Goal: Information Seeking & Learning: Learn about a topic

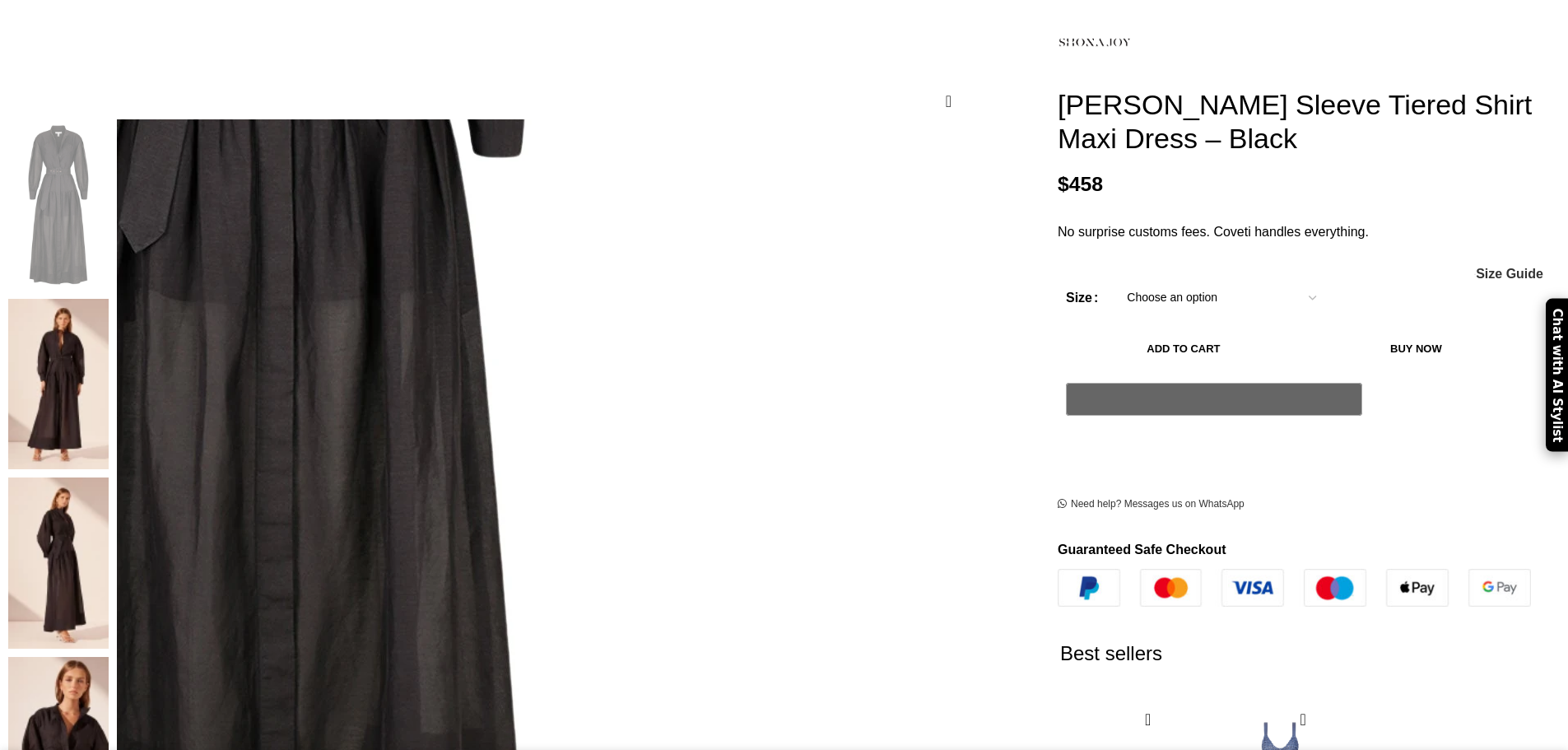
scroll to position [329, 0]
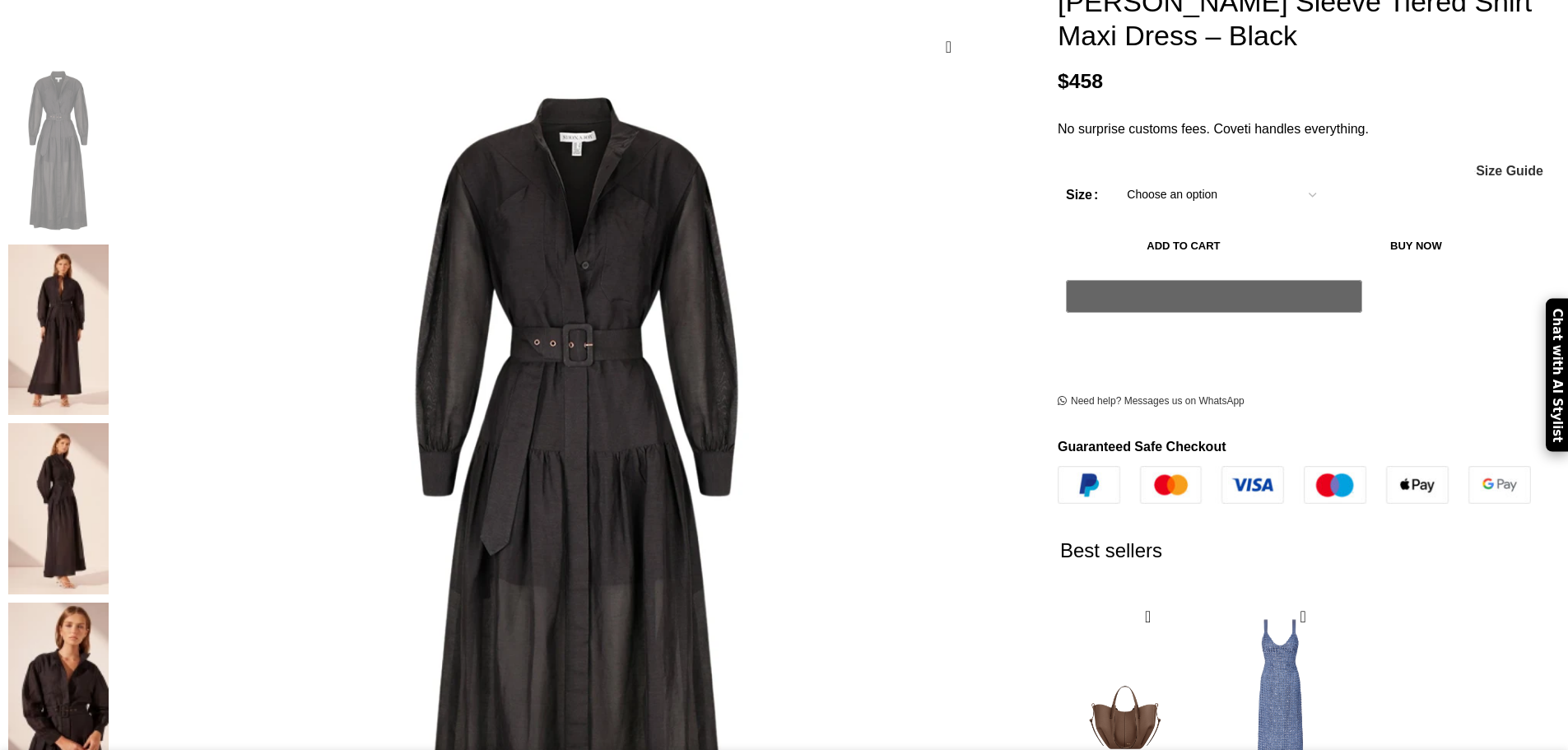
click at [109, 279] on img at bounding box center [59, 330] width 100 height 171
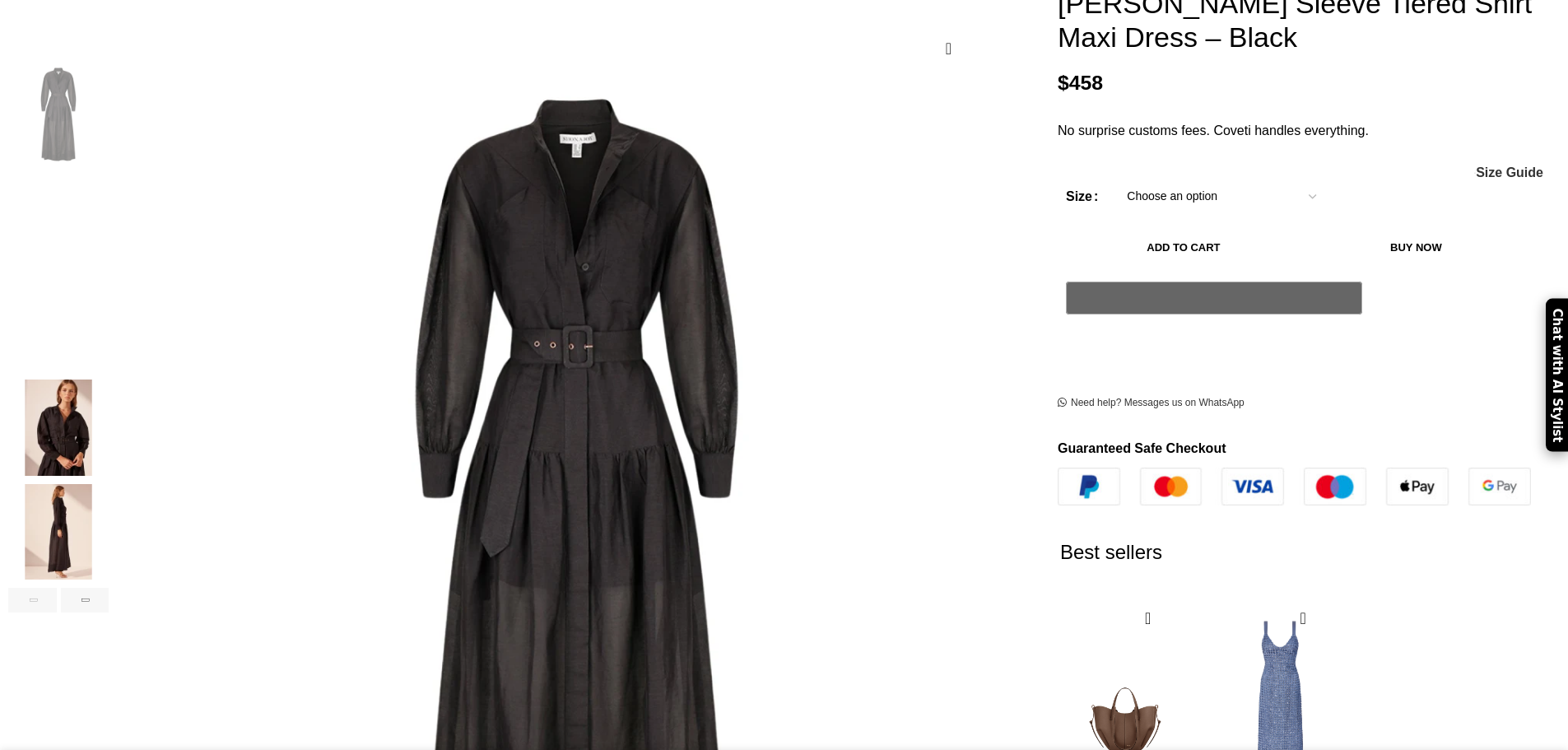
click at [109, 268] on img "2 / 6" at bounding box center [59, 220] width 100 height 96
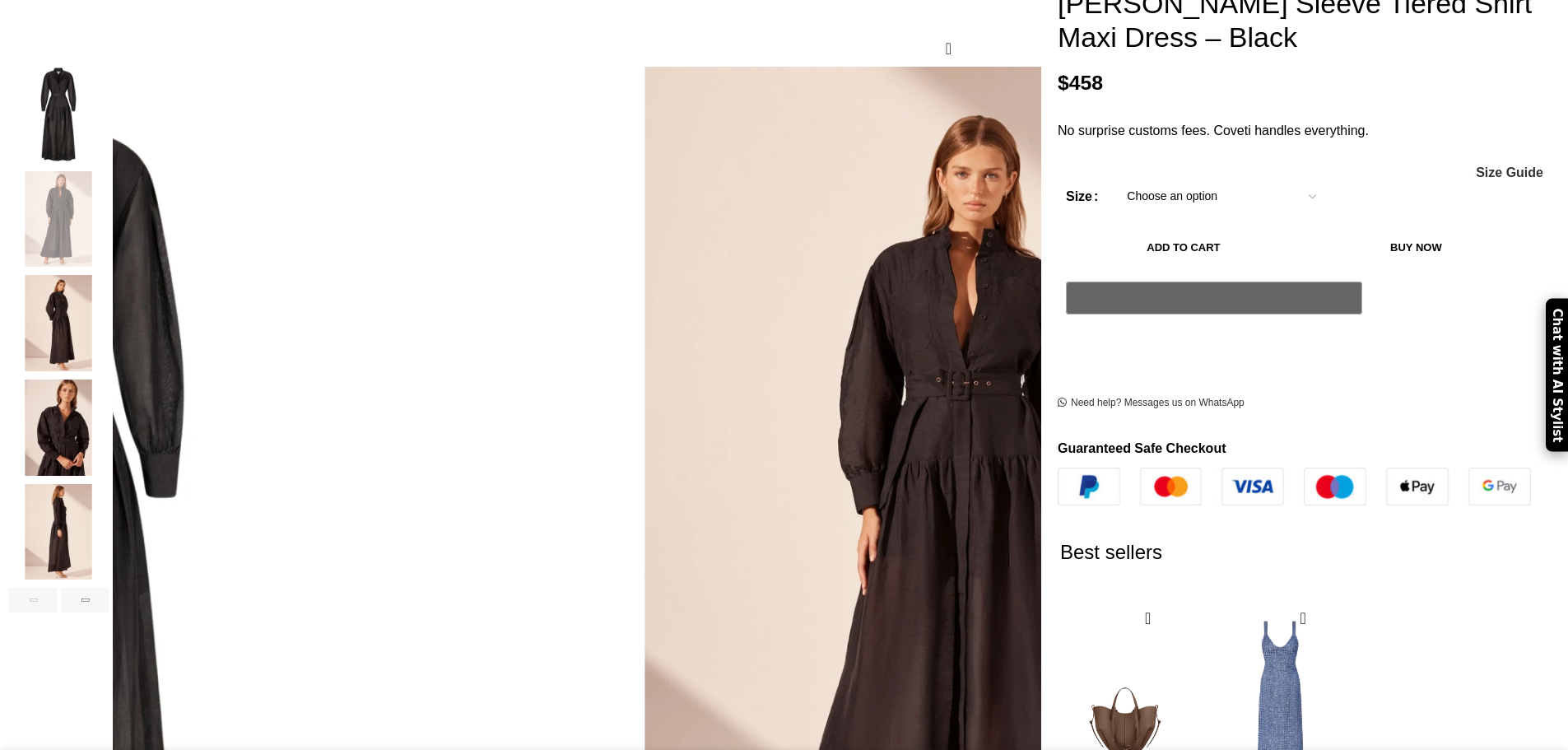
click at [109, 268] on img "2 / 6" at bounding box center [59, 220] width 100 height 96
click at [109, 476] on img "4 / 6" at bounding box center [59, 427] width 100 height 96
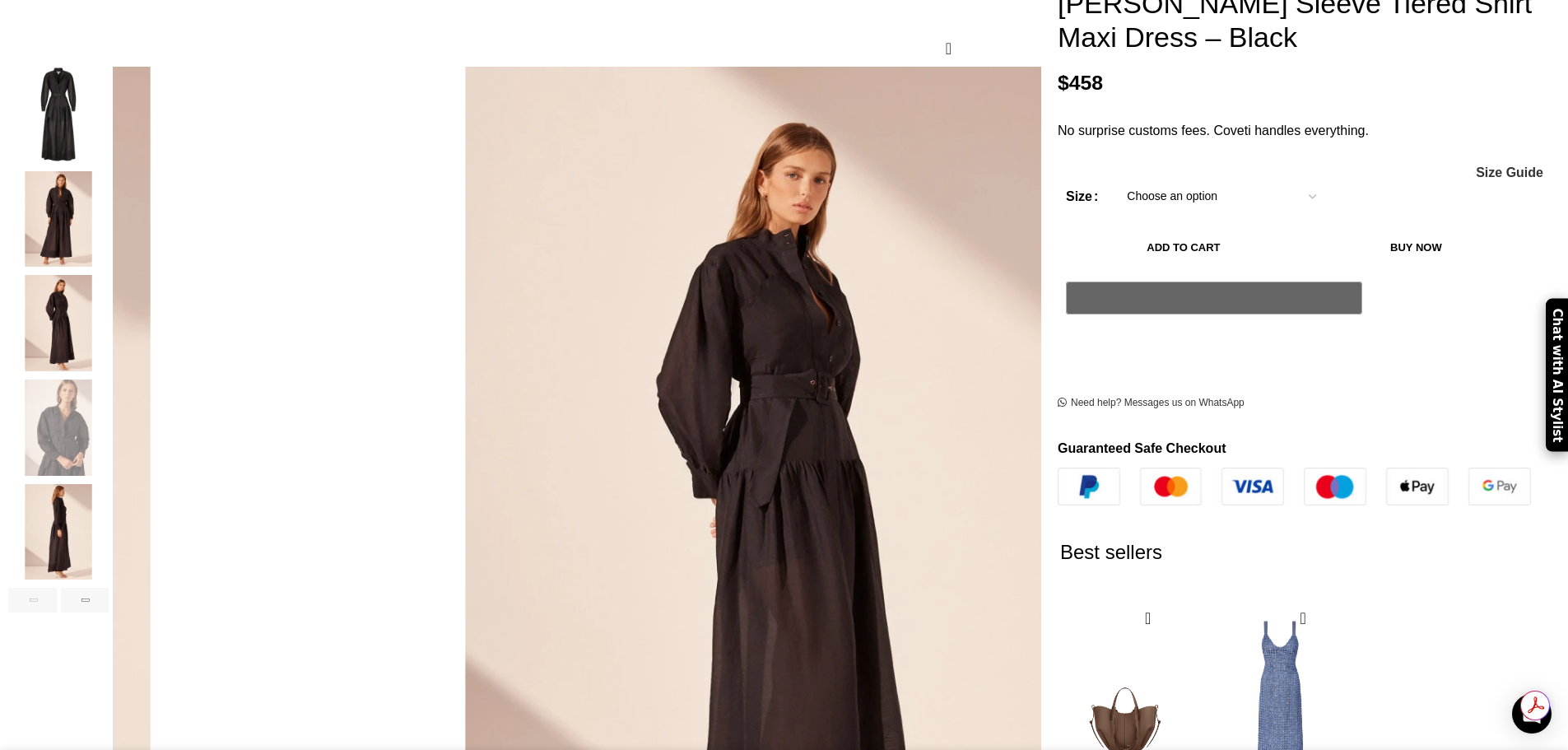
click at [109, 581] on img "5 / 6" at bounding box center [59, 532] width 100 height 96
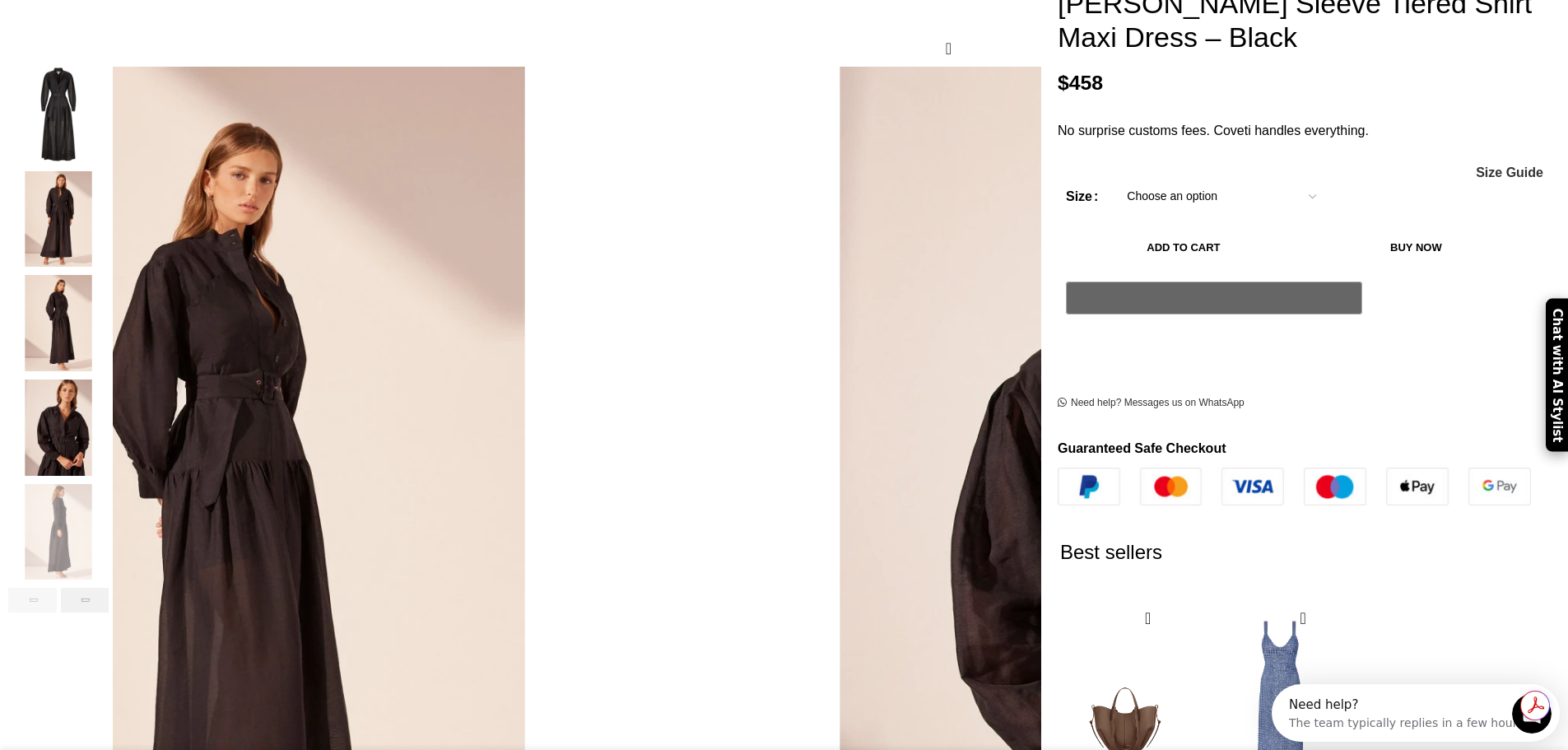
click at [110, 612] on div "Next slide" at bounding box center [85, 601] width 48 height 25
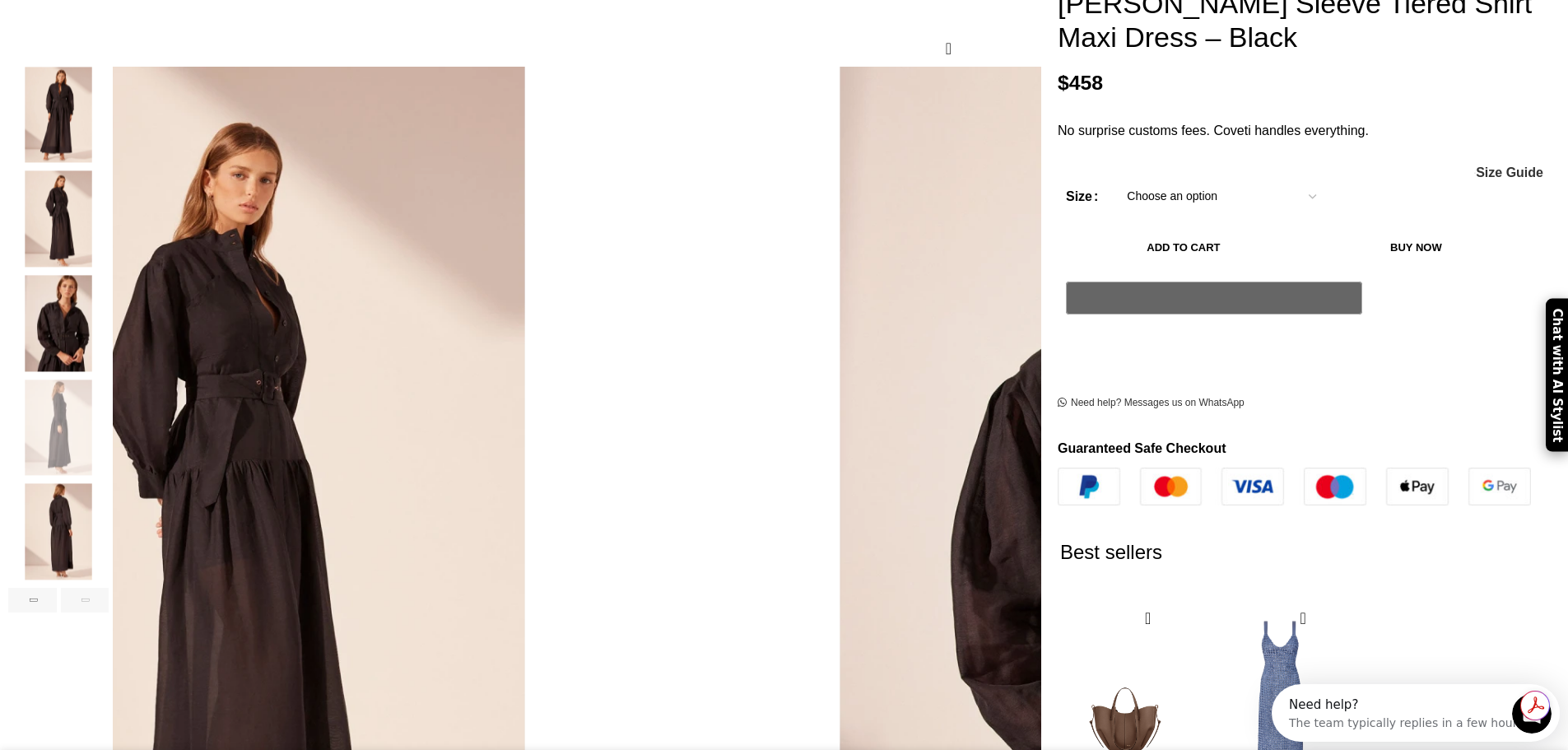
click at [109, 581] on img "6 / 6" at bounding box center [59, 532] width 100 height 96
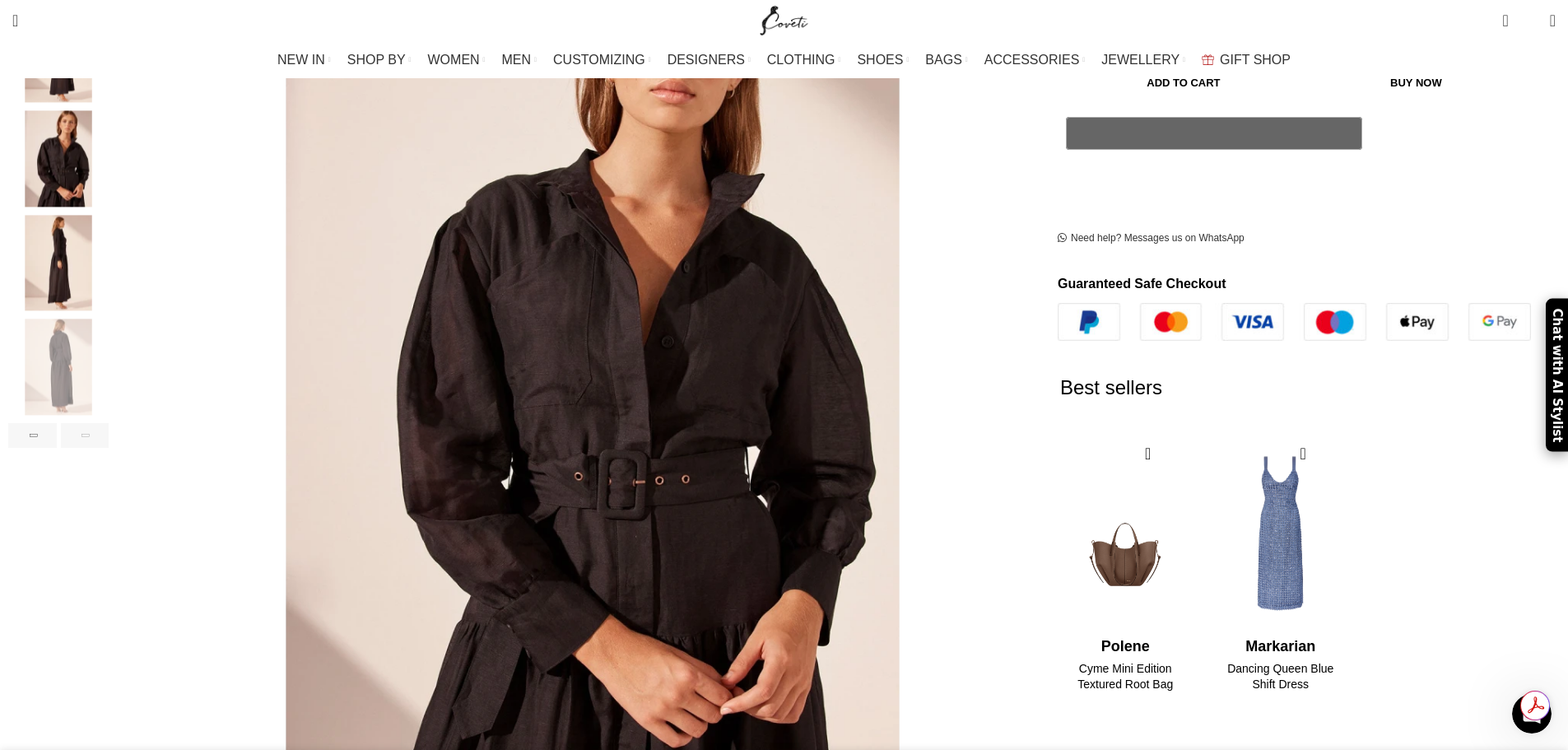
click at [110, 448] on div "Next slide" at bounding box center [85, 436] width 48 height 25
click at [109, 311] on img "5 / 6" at bounding box center [59, 263] width 100 height 96
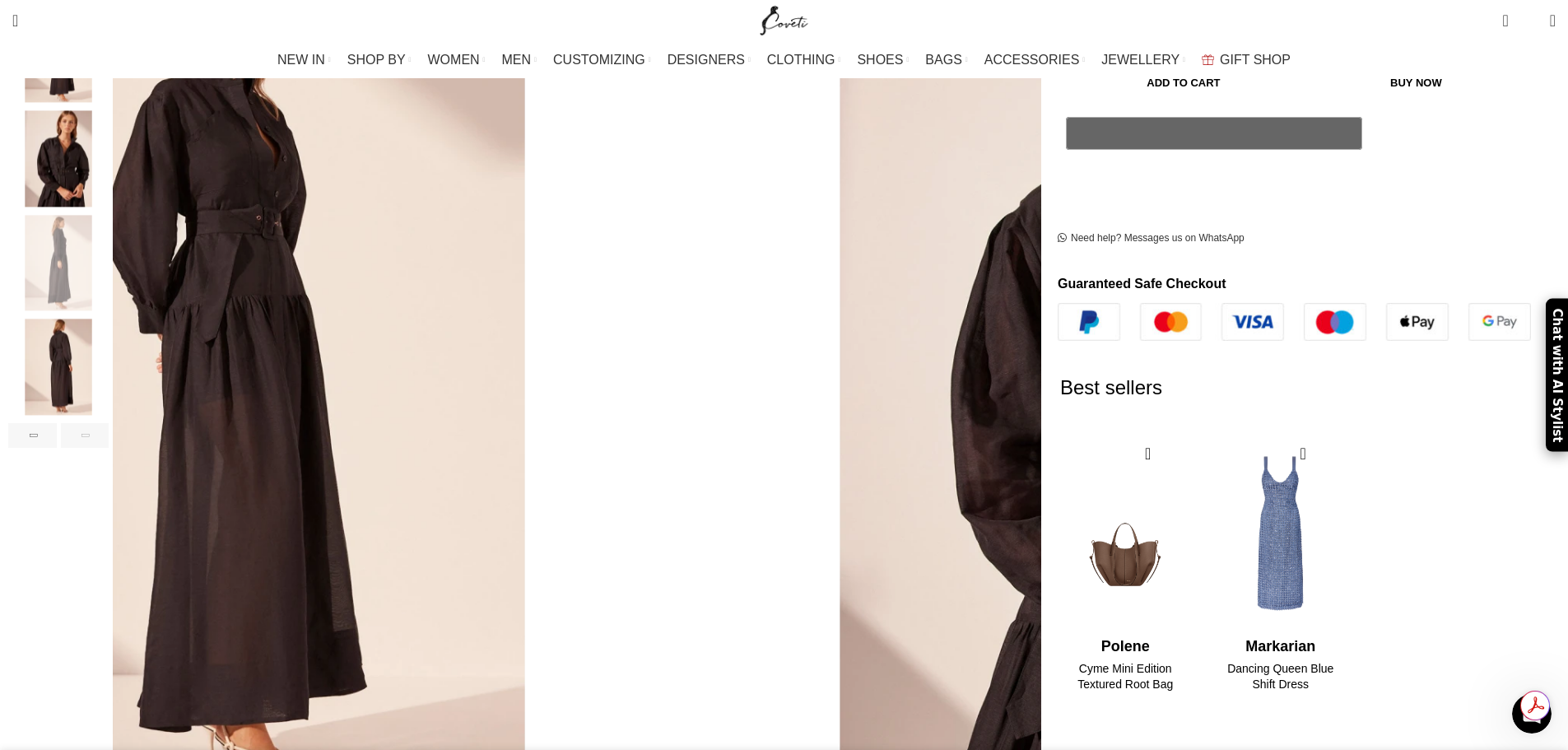
click at [109, 208] on img "4 / 6" at bounding box center [59, 159] width 100 height 96
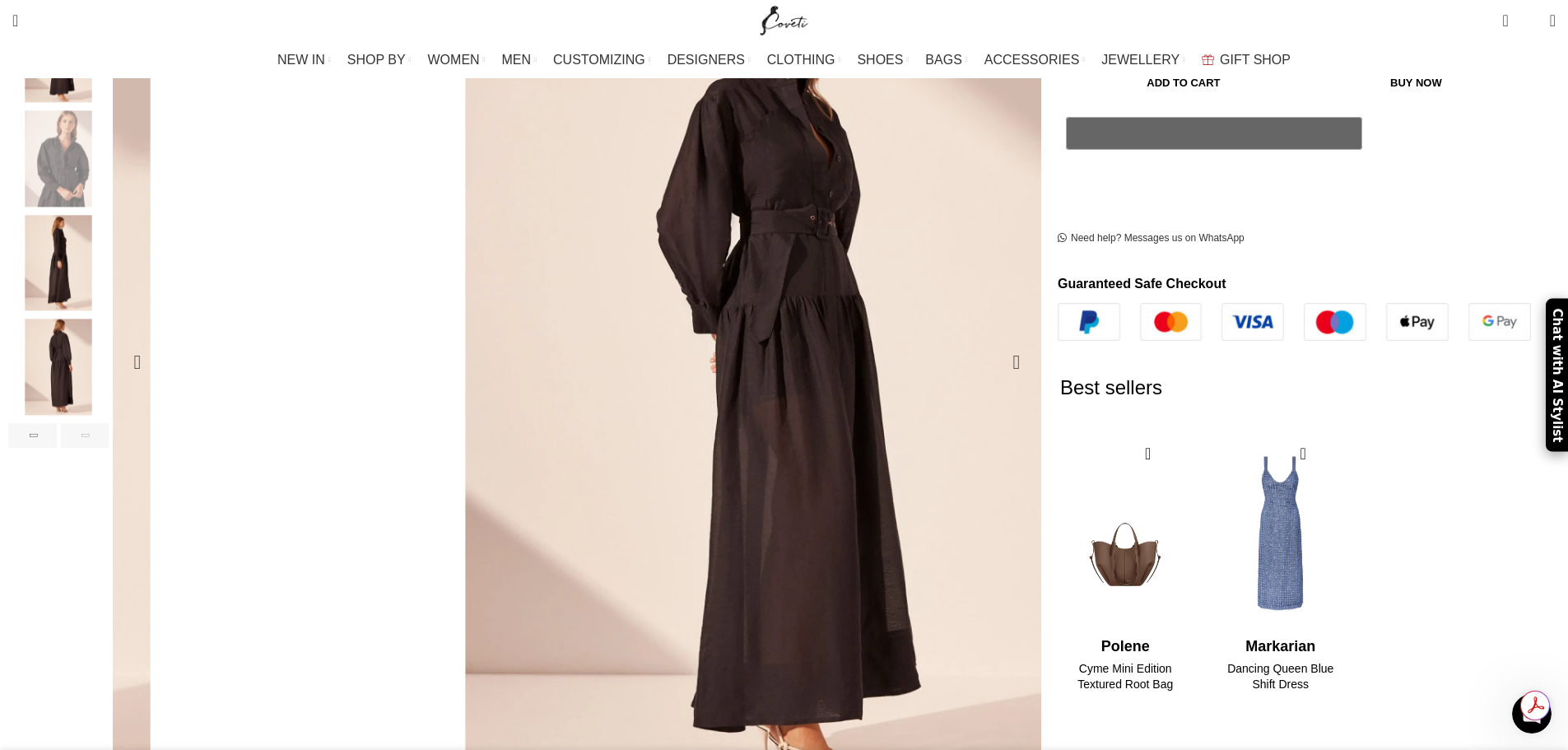
scroll to position [0, 520]
click at [109, 103] on img "3 / 6" at bounding box center [59, 55] width 100 height 96
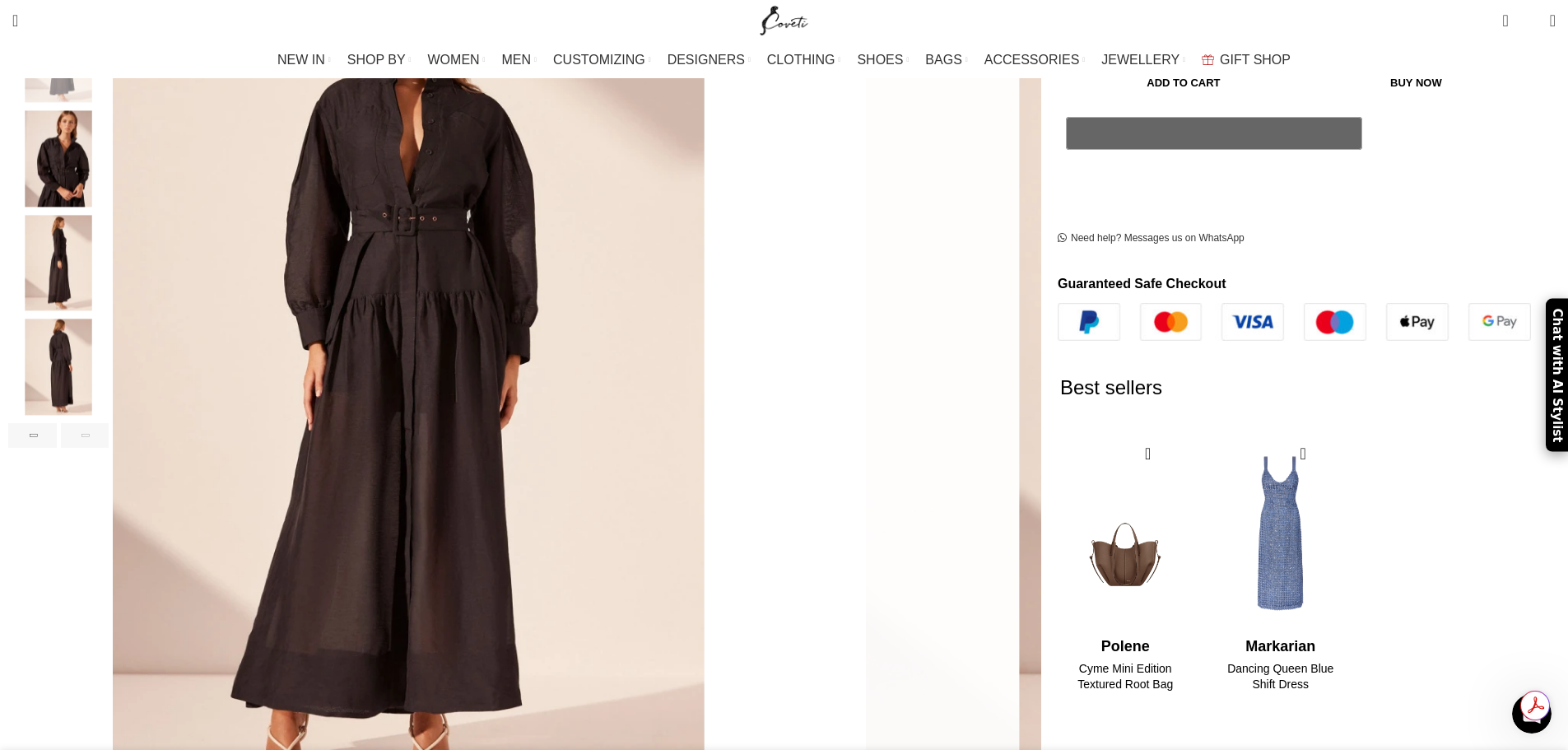
scroll to position [0, 693]
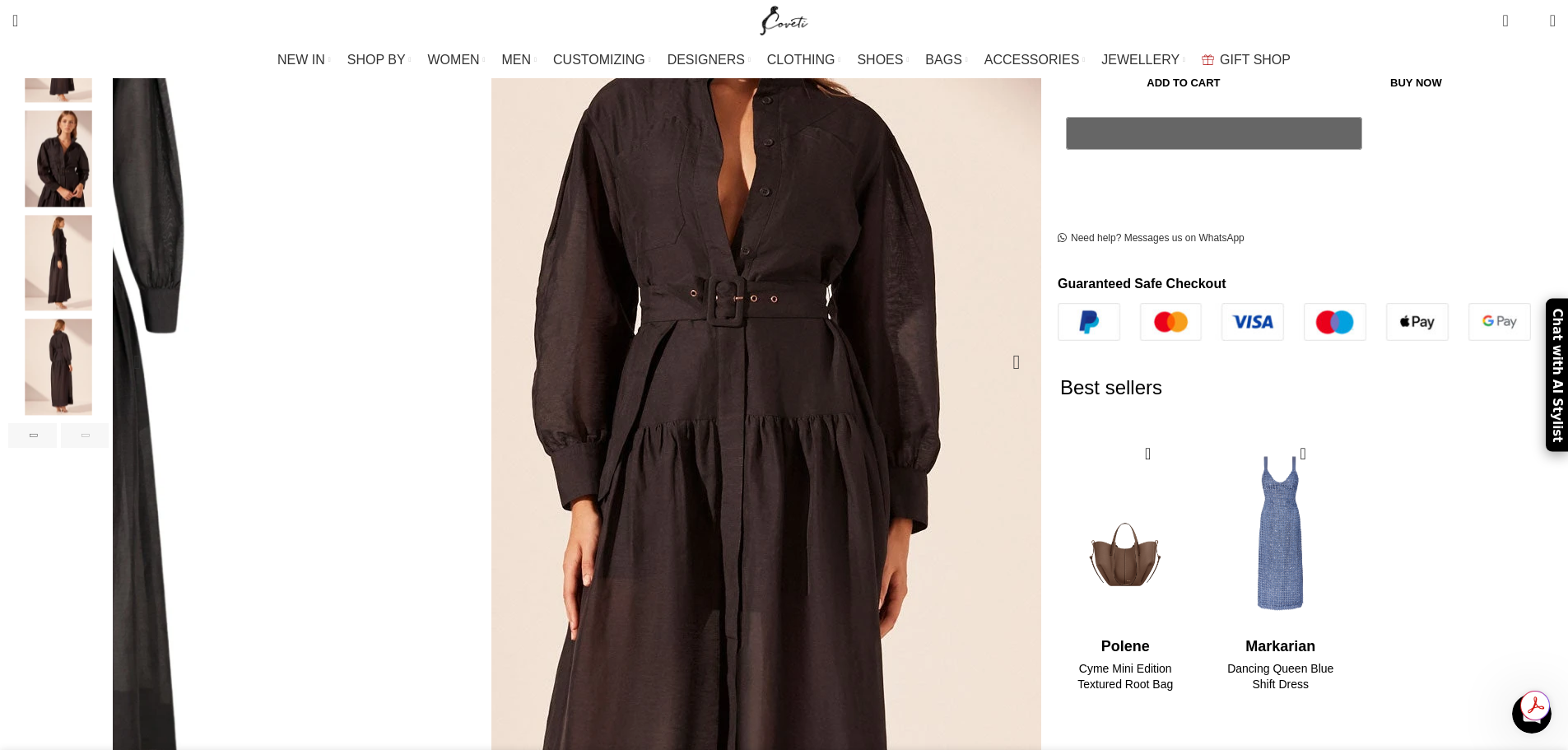
scroll to position [0, 866]
